Goal: Transaction & Acquisition: Purchase product/service

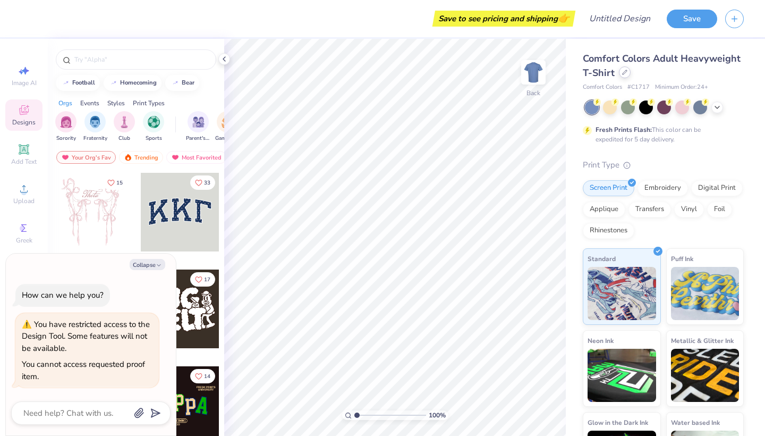
click at [623, 75] on div at bounding box center [625, 72] width 12 height 12
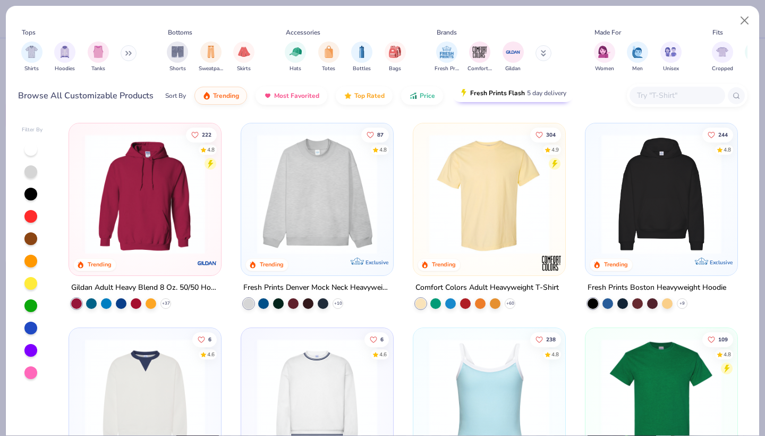
click at [501, 93] on span "Fresh Prints Flash" at bounding box center [497, 93] width 55 height 9
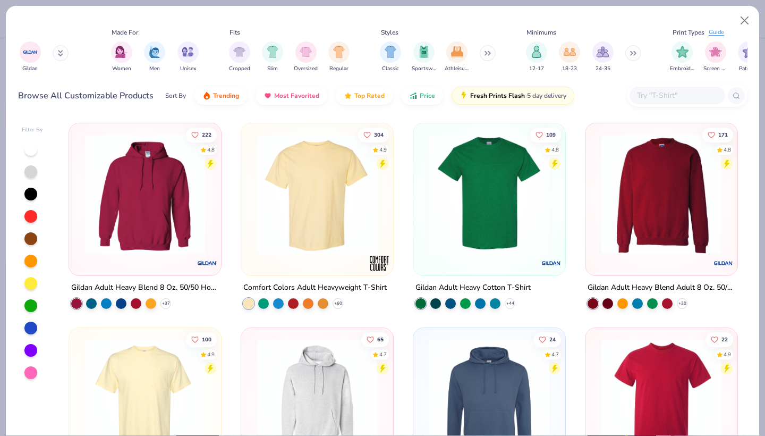
scroll to position [0, 487]
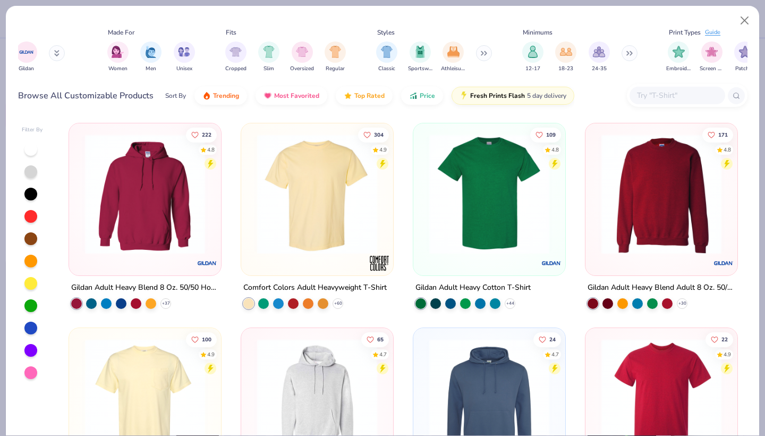
click at [483, 54] on button at bounding box center [484, 53] width 16 height 16
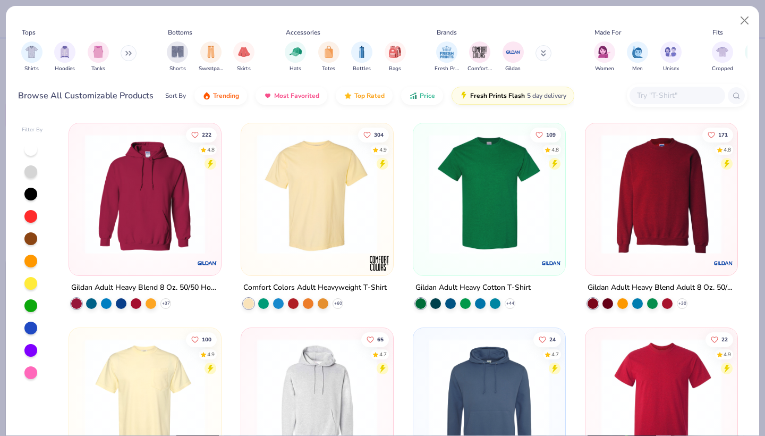
scroll to position [0, 0]
click at [125, 58] on button at bounding box center [129, 53] width 16 height 16
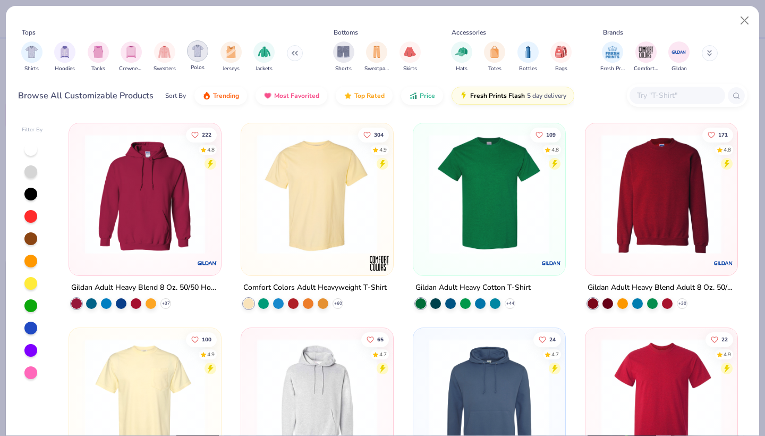
click at [196, 60] on div "filter for Polos" at bounding box center [197, 50] width 21 height 21
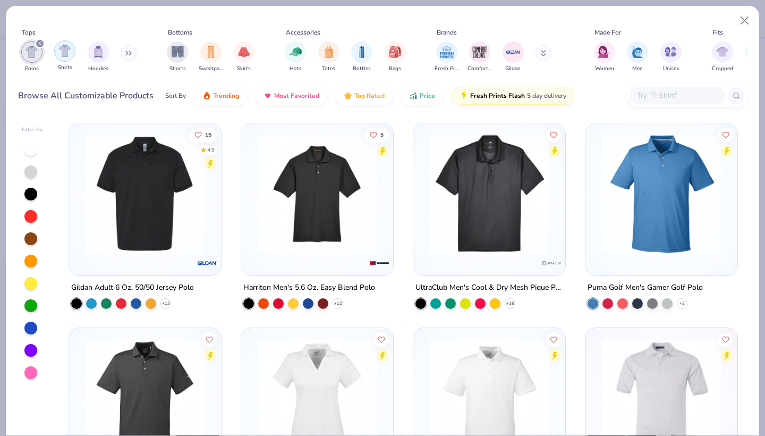
click at [67, 52] on img "filter for Shirts" at bounding box center [65, 51] width 12 height 12
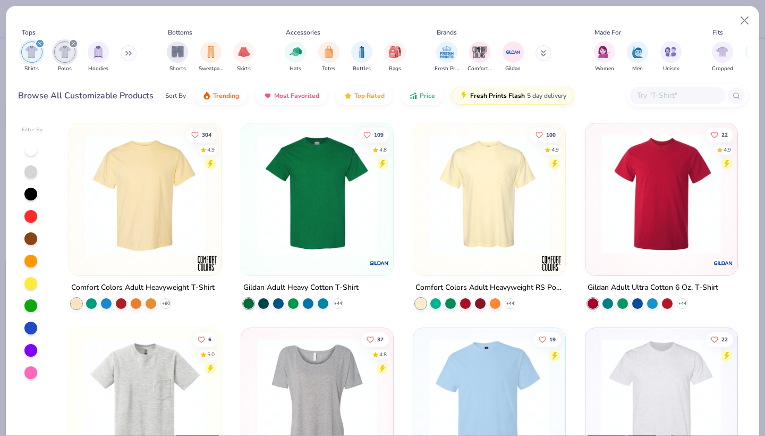
click at [43, 45] on div "filter for Shirts" at bounding box center [40, 44] width 10 height 10
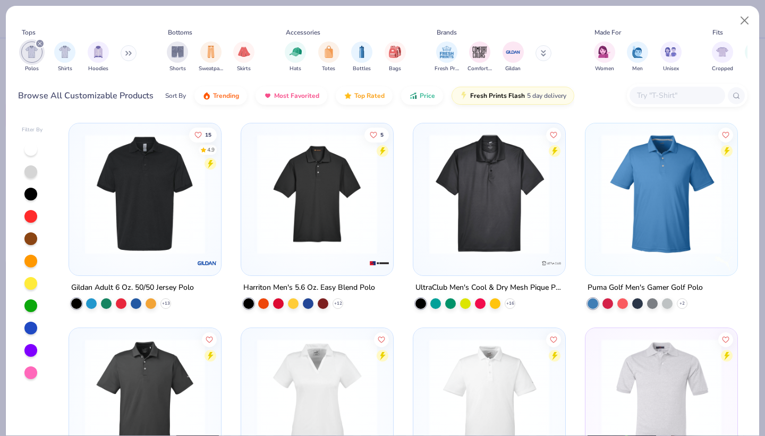
click at [40, 46] on icon "filter for Polos" at bounding box center [40, 43] width 4 height 4
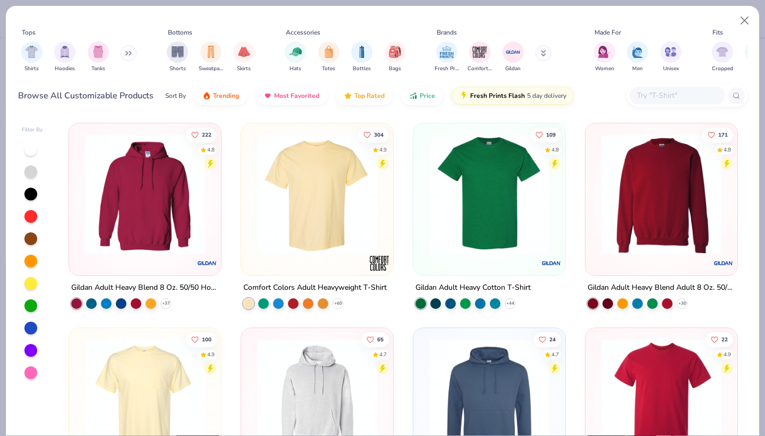
type textarea "x"
click at [126, 56] on button at bounding box center [129, 53] width 16 height 16
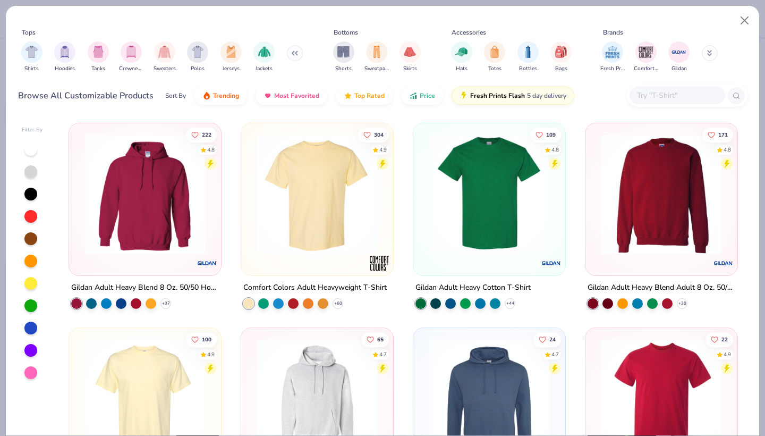
click at [648, 100] on input "text" at bounding box center [677, 95] width 82 height 12
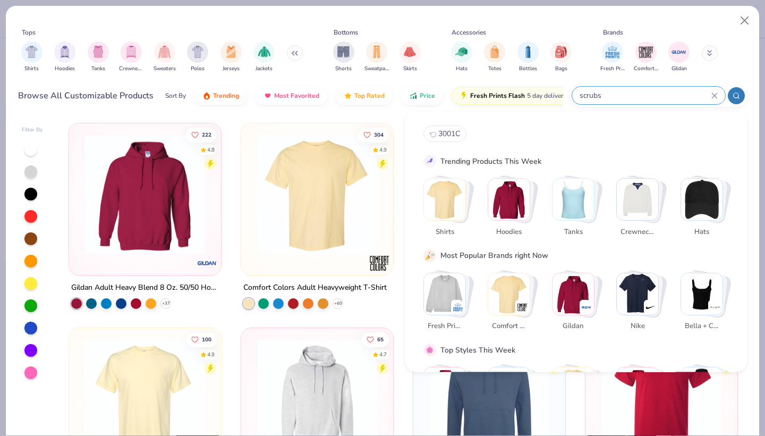
type input "scrubs"
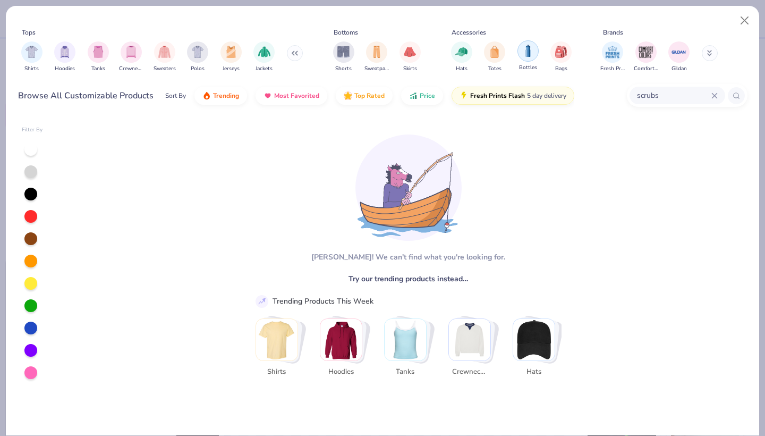
click at [531, 58] on div "filter for Bottles" at bounding box center [528, 50] width 21 height 21
type textarea "x"
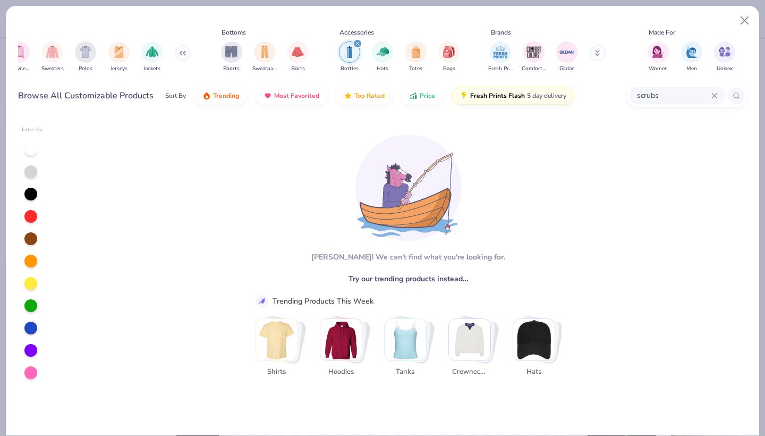
scroll to position [0, 145]
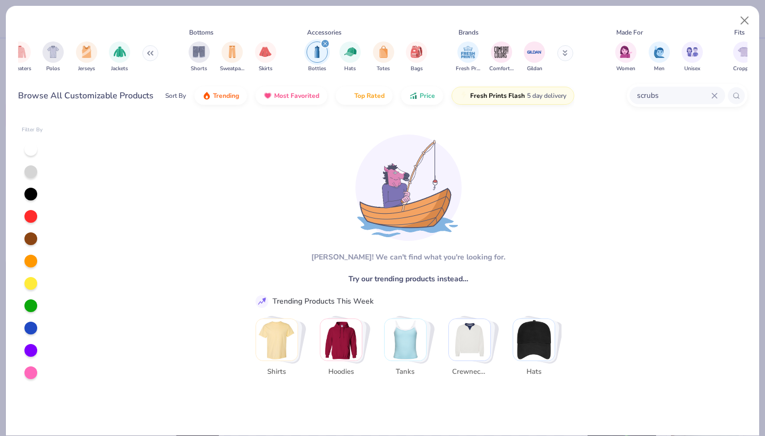
click at [715, 97] on icon at bounding box center [715, 95] width 6 height 6
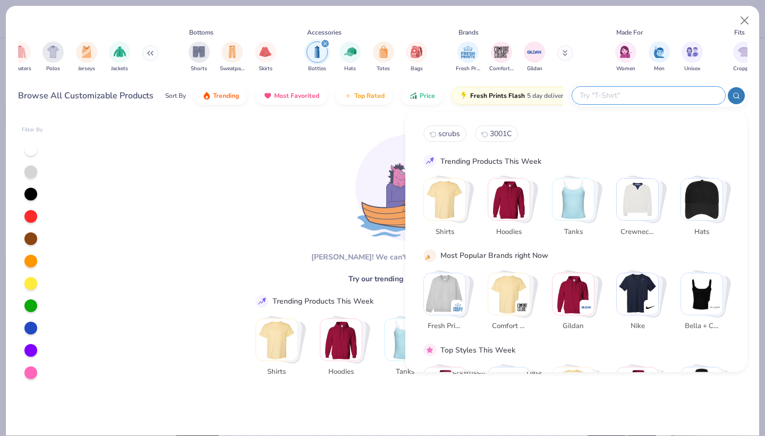
click at [335, 147] on div "[PERSON_NAME]! We can't find what you're looking for. Try our trending products…" at bounding box center [403, 276] width 317 height 305
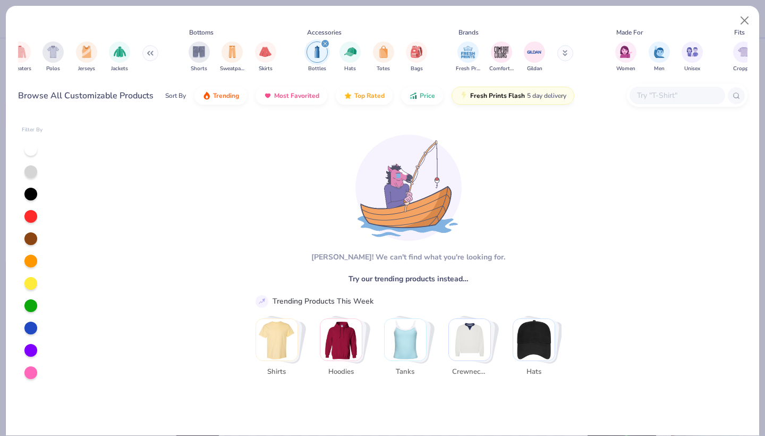
click at [323, 43] on icon "filter for Bottles" at bounding box center [325, 43] width 4 height 4
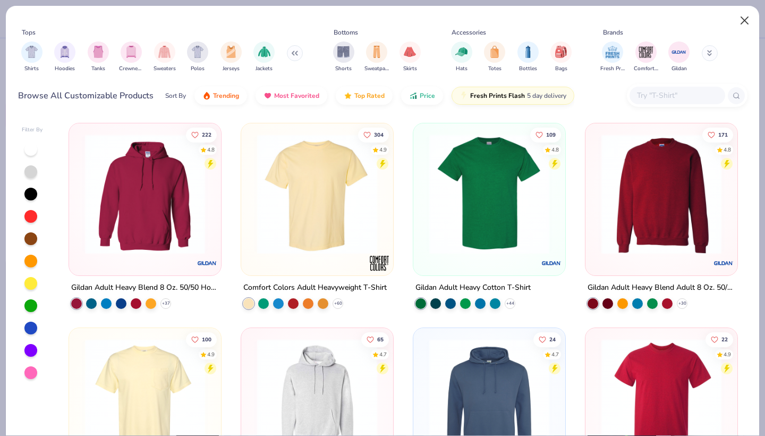
click at [737, 25] on button "Close" at bounding box center [745, 21] width 20 height 20
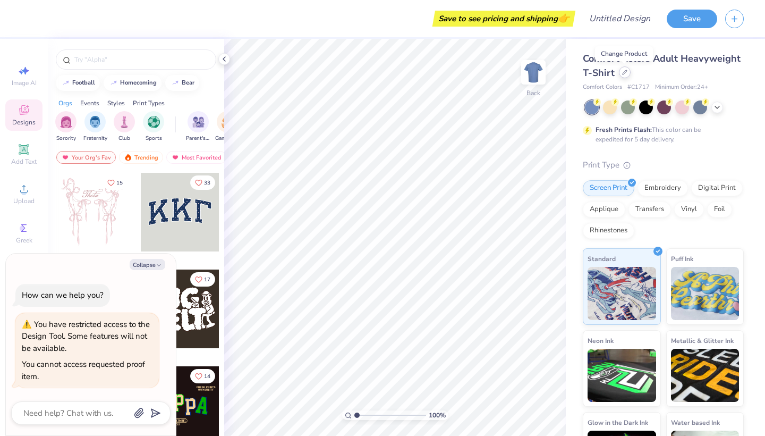
click at [625, 71] on icon at bounding box center [624, 72] width 5 height 5
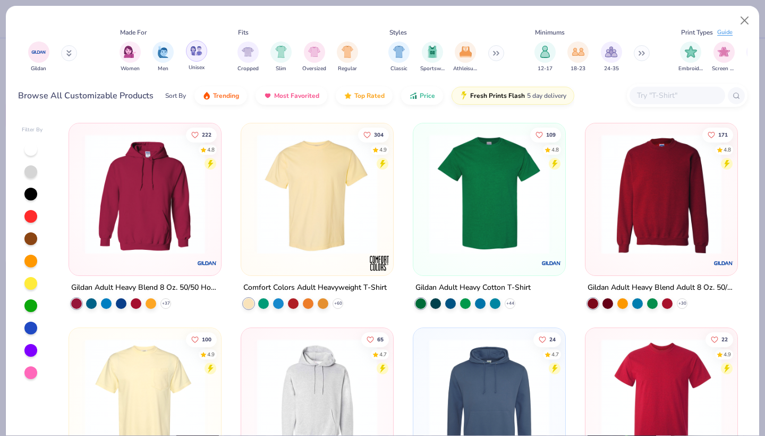
scroll to position [0, 498]
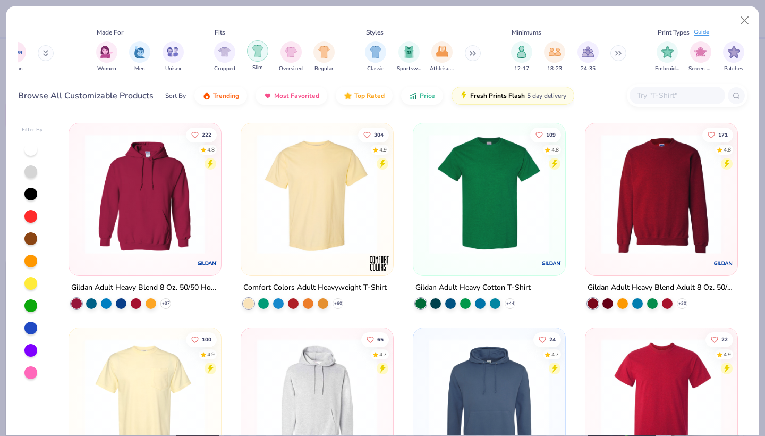
click at [262, 54] on img "filter for Slim" at bounding box center [258, 51] width 12 height 12
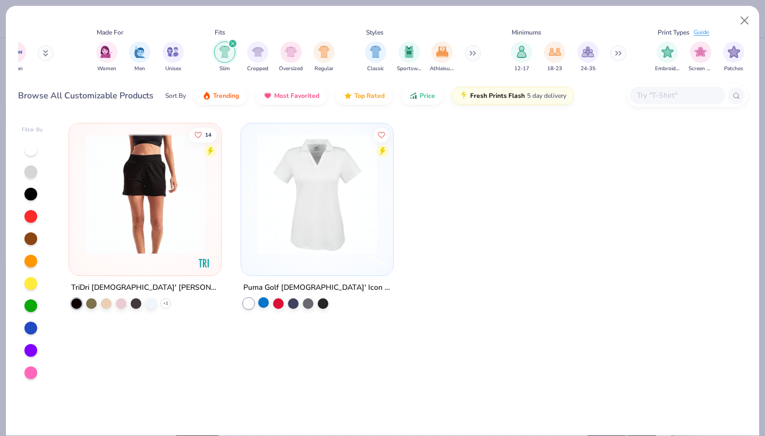
click at [264, 300] on div at bounding box center [263, 302] width 11 height 11
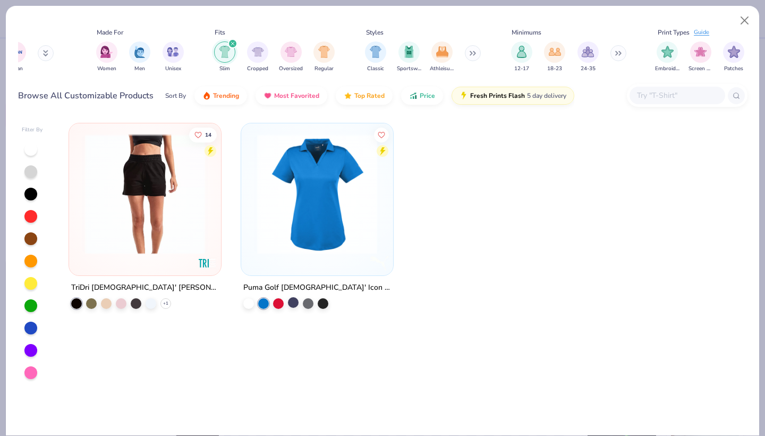
click at [288, 299] on div at bounding box center [293, 302] width 11 height 11
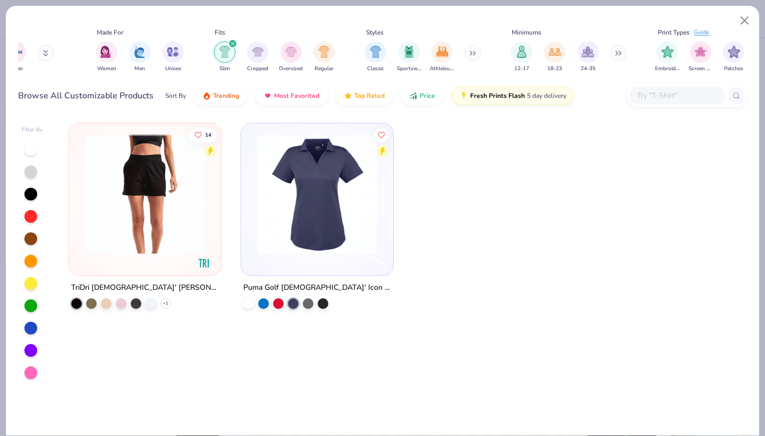
click at [298, 300] on div at bounding box center [293, 303] width 11 height 11
click at [747, 18] on button "Close" at bounding box center [745, 21] width 20 height 20
type textarea "x"
